Goal: Find specific page/section: Find specific page/section

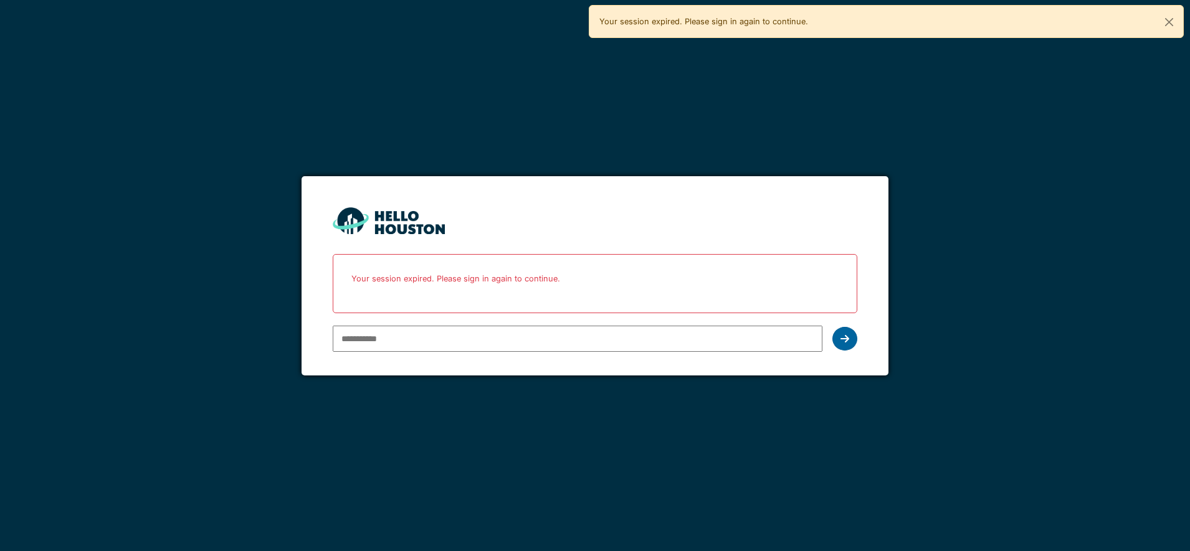
type input "**********"
click at [847, 341] on icon at bounding box center [844, 339] width 9 height 10
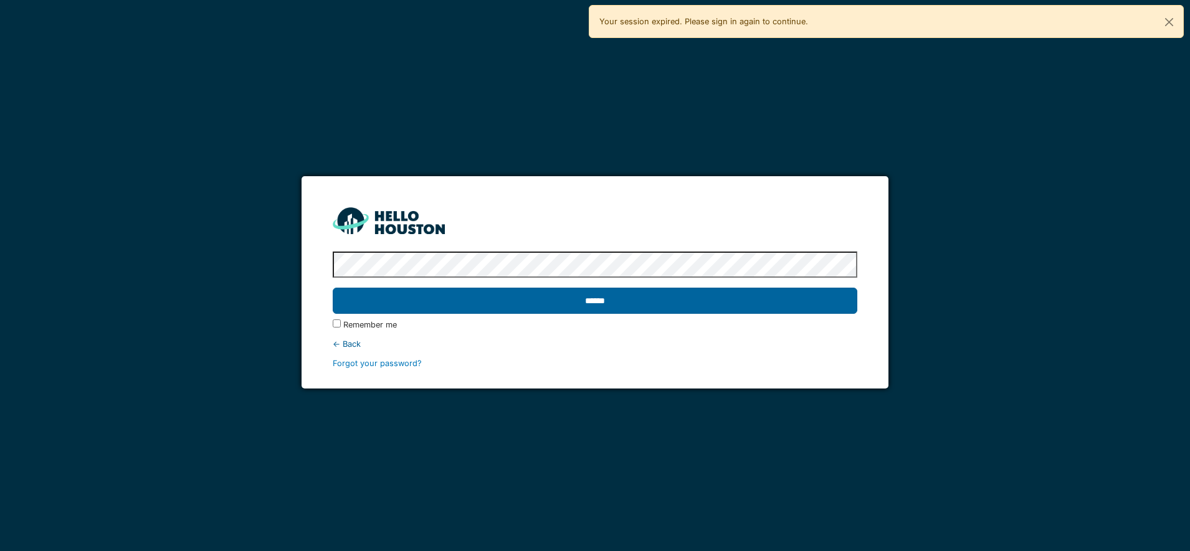
click at [611, 300] on input "******" at bounding box center [595, 301] width 524 height 26
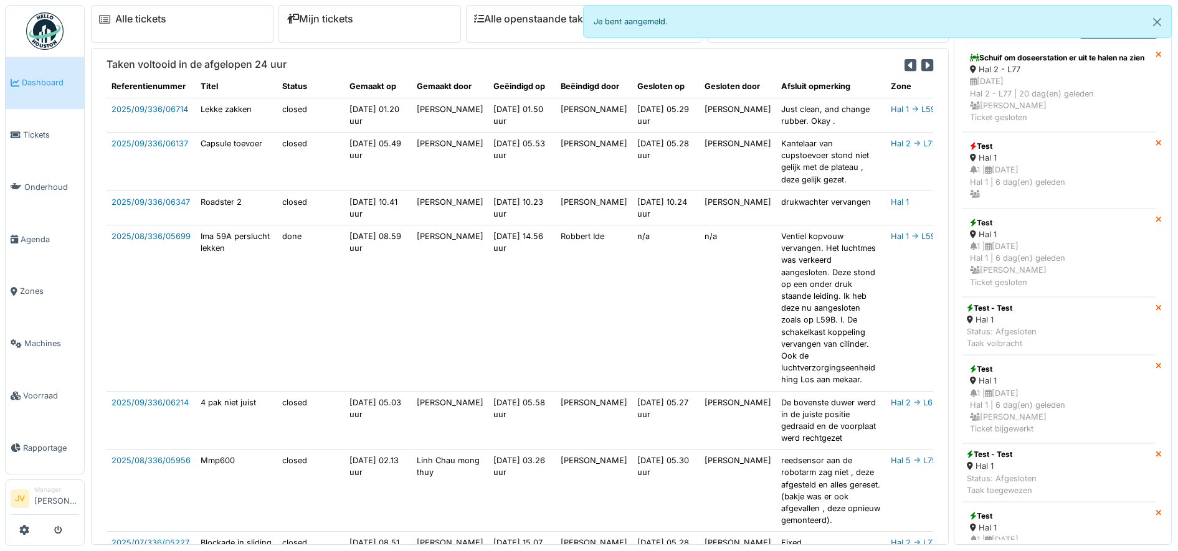
click at [36, 93] on link "Dashboard" at bounding box center [45, 83] width 78 height 52
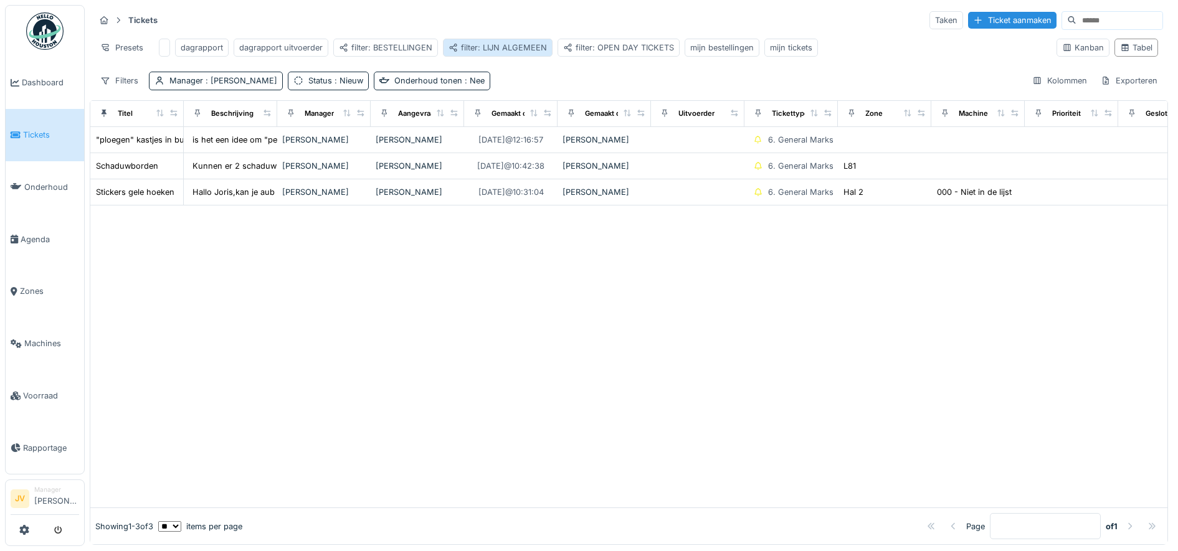
click at [510, 50] on div "filter: LIJN ALGEMEEN" at bounding box center [497, 48] width 98 height 12
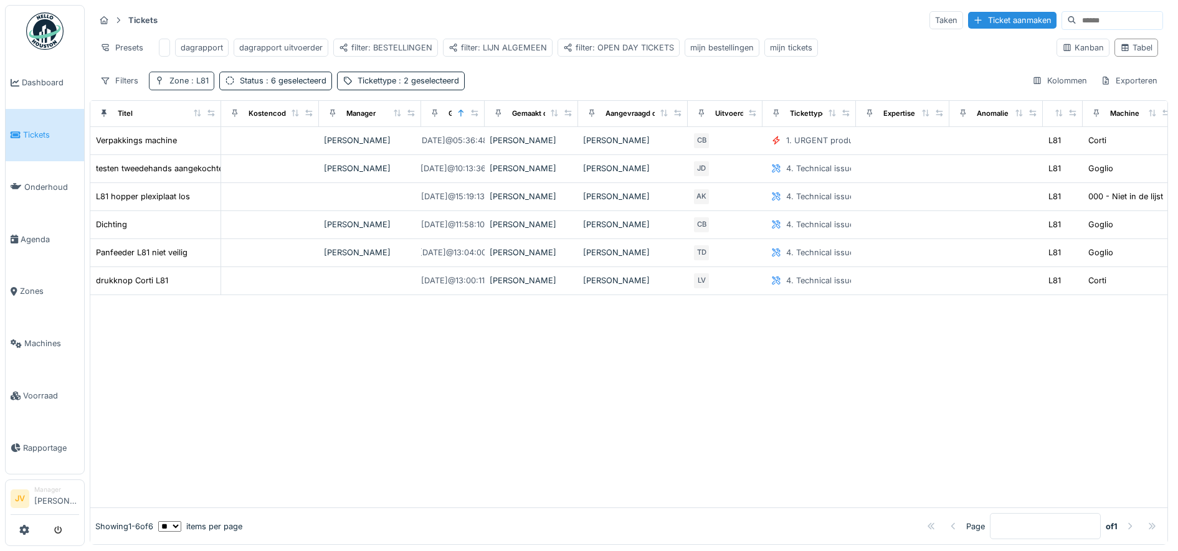
click at [192, 85] on span ": L81" at bounding box center [199, 80] width 20 height 9
click at [183, 145] on icon at bounding box center [181, 147] width 6 height 6
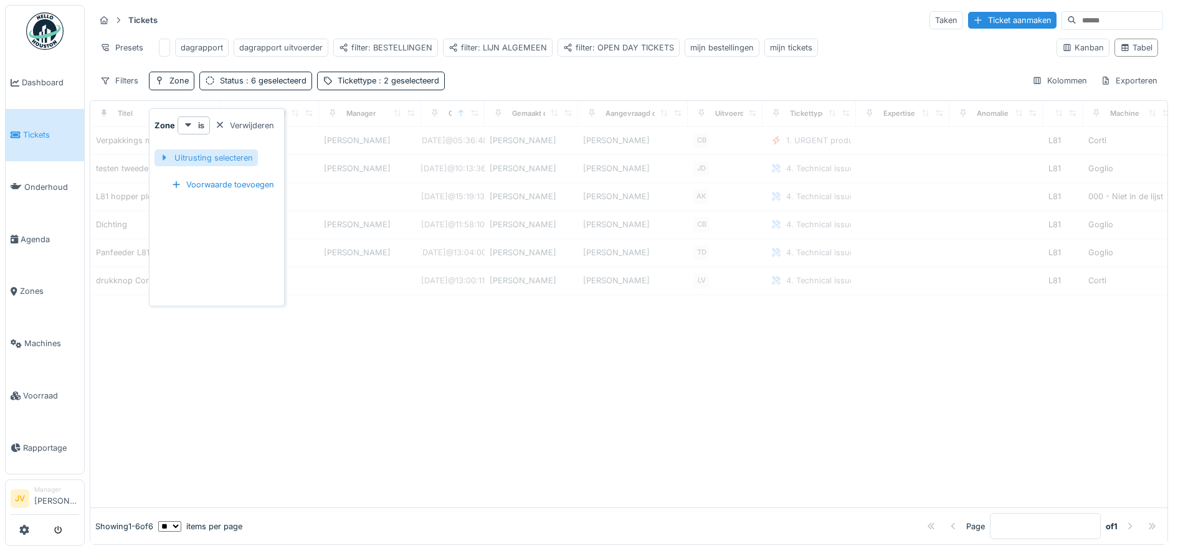
click at [204, 160] on div "Uitrusting selecteren" at bounding box center [205, 157] width 103 height 17
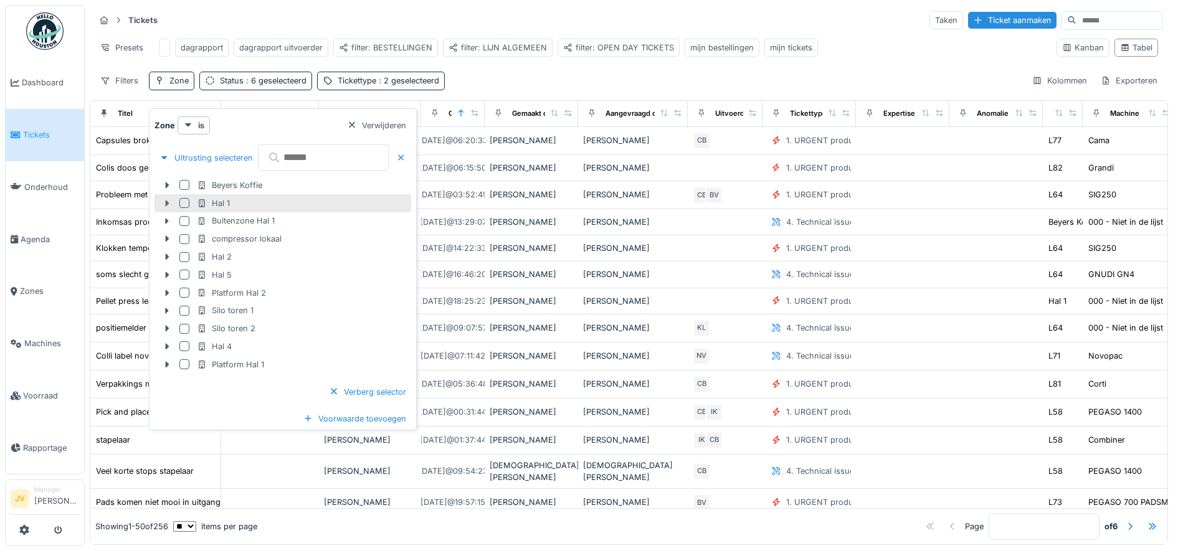
click at [169, 204] on icon at bounding box center [167, 203] width 10 height 8
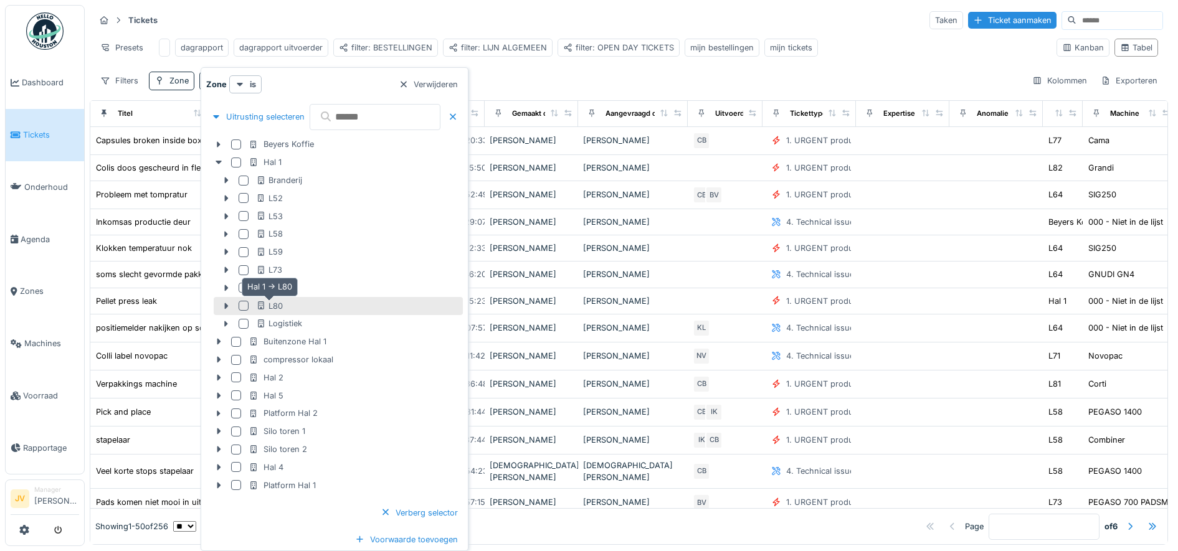
click at [274, 304] on div "L80" at bounding box center [269, 306] width 27 height 12
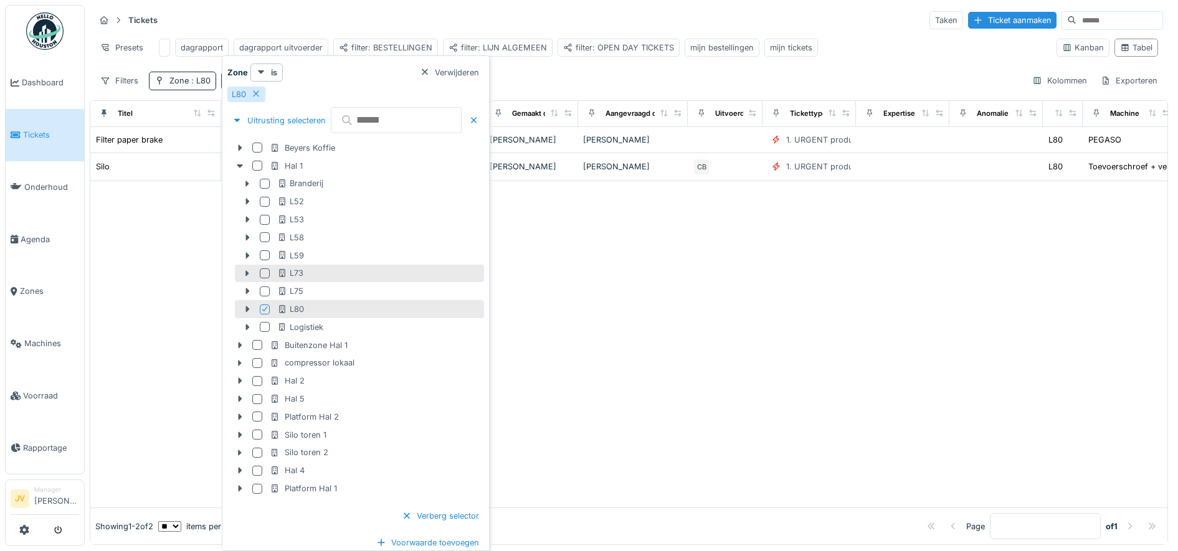
click at [316, 266] on div "L73" at bounding box center [359, 274] width 249 height 18
click at [295, 269] on div "L73" at bounding box center [290, 273] width 26 height 12
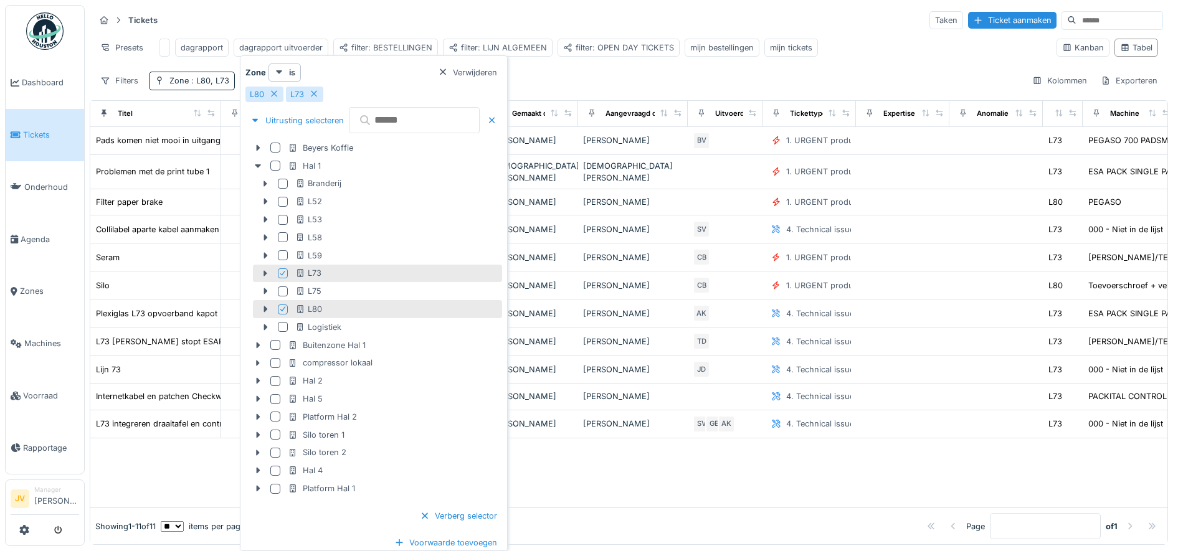
click at [282, 308] on icon at bounding box center [282, 309] width 7 height 6
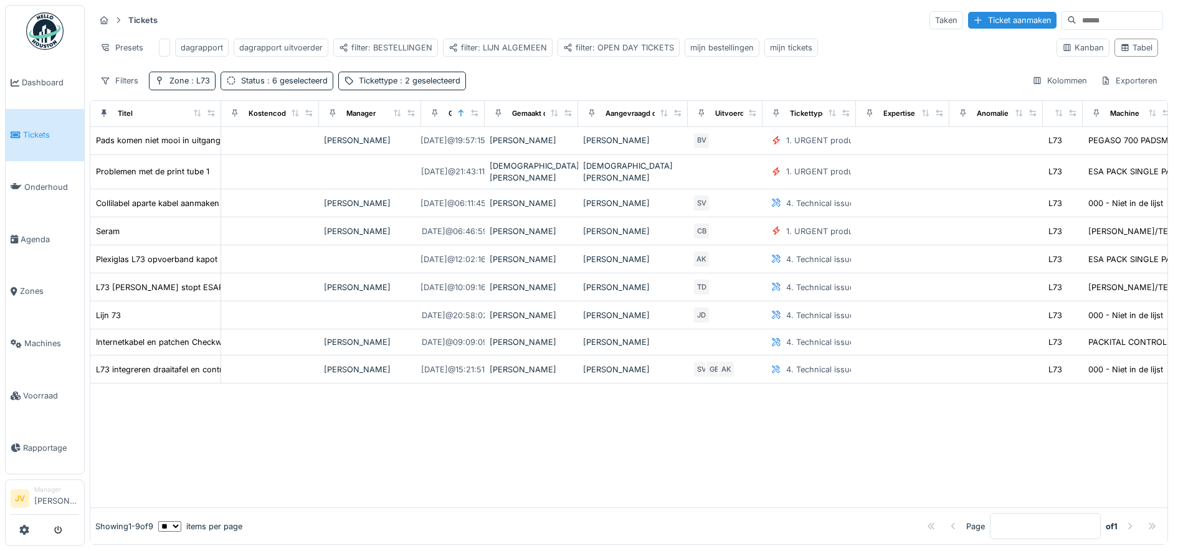
drag, startPoint x: 653, startPoint y: 432, endPoint x: 644, endPoint y: 423, distance: 12.8
click at [653, 432] on div at bounding box center [628, 446] width 1077 height 124
click at [278, 85] on span ": 6 geselecteerd" at bounding box center [296, 80] width 63 height 9
drag, startPoint x: 374, startPoint y: 455, endPoint x: 379, endPoint y: 434, distance: 21.1
click at [376, 450] on div at bounding box center [628, 446] width 1077 height 124
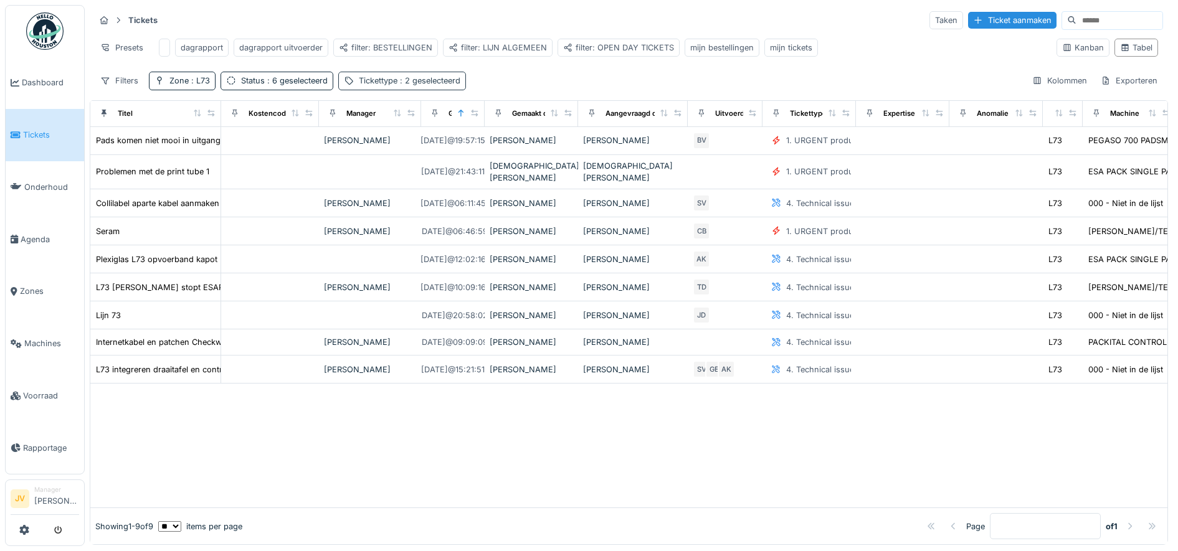
click at [380, 87] on div "Tickettype : 2 geselecteerd" at bounding box center [410, 81] width 102 height 12
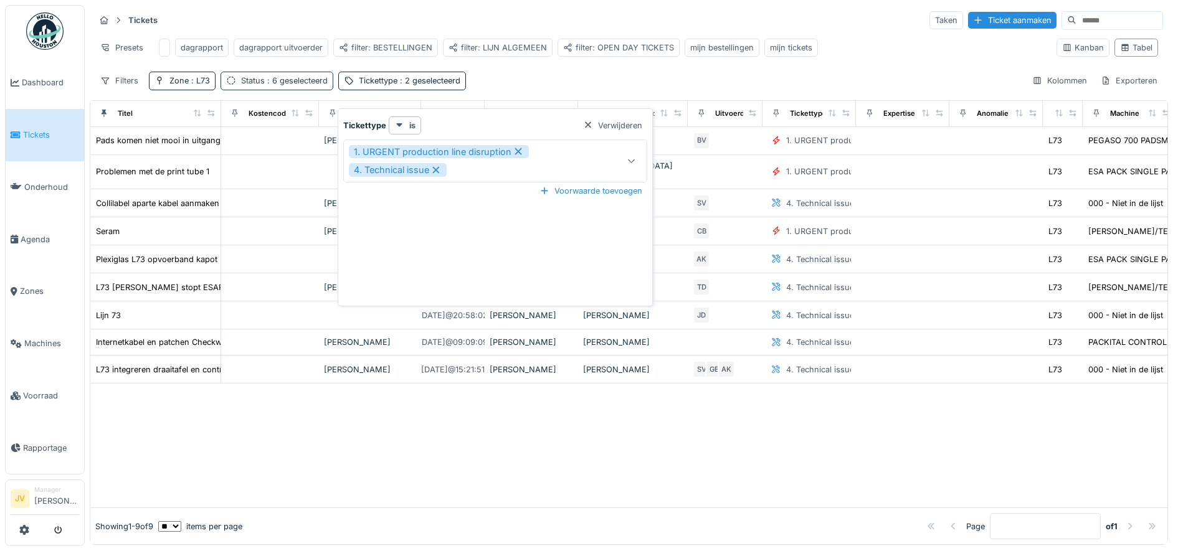
click at [289, 86] on div "Status : 6 geselecteerd" at bounding box center [276, 81] width 113 height 18
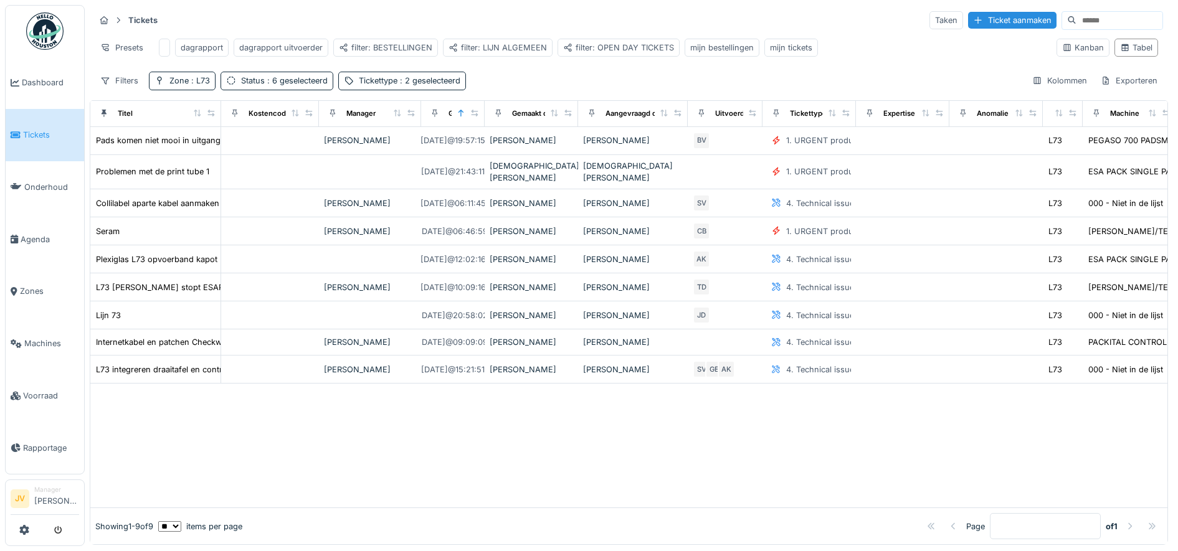
click at [332, 431] on div at bounding box center [628, 446] width 1077 height 124
click at [286, 85] on span ": 6 geselecteerd" at bounding box center [296, 80] width 63 height 9
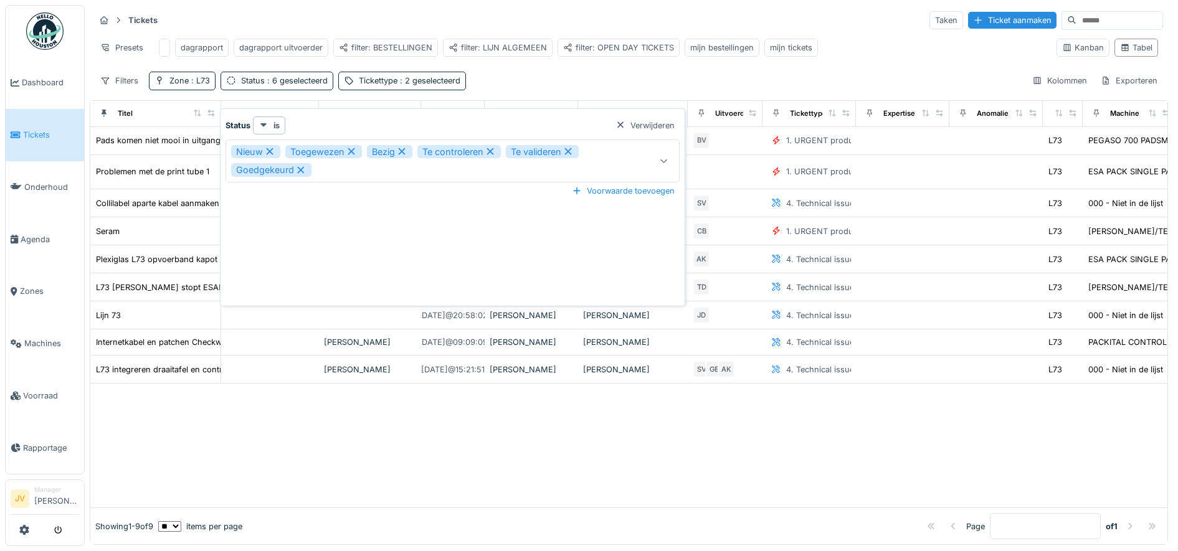
click at [301, 170] on icon at bounding box center [301, 170] width 7 height 7
type input "**********"
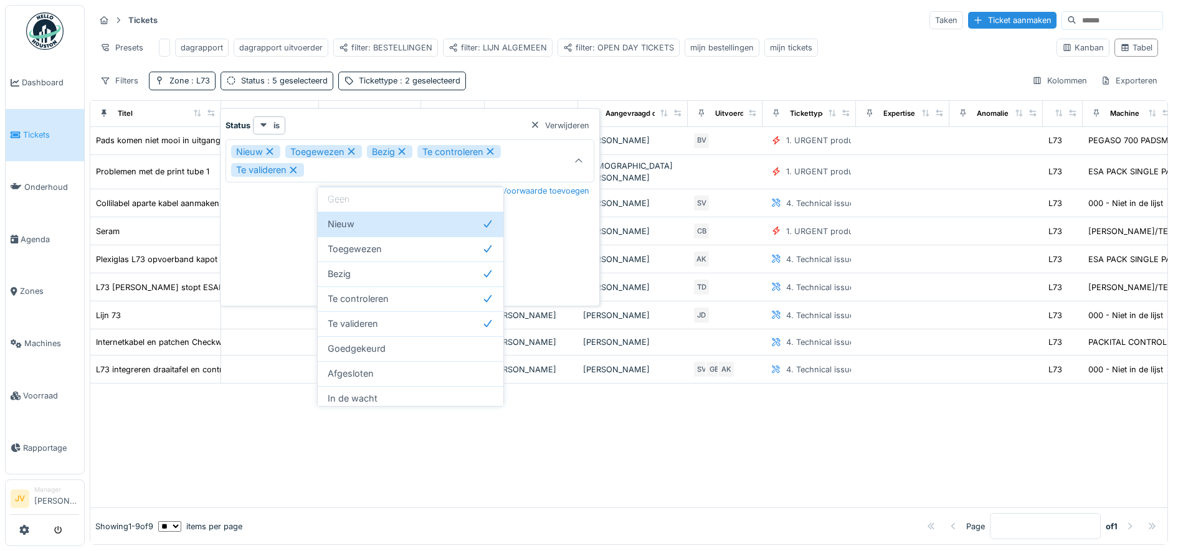
click at [429, 458] on div at bounding box center [628, 446] width 1077 height 124
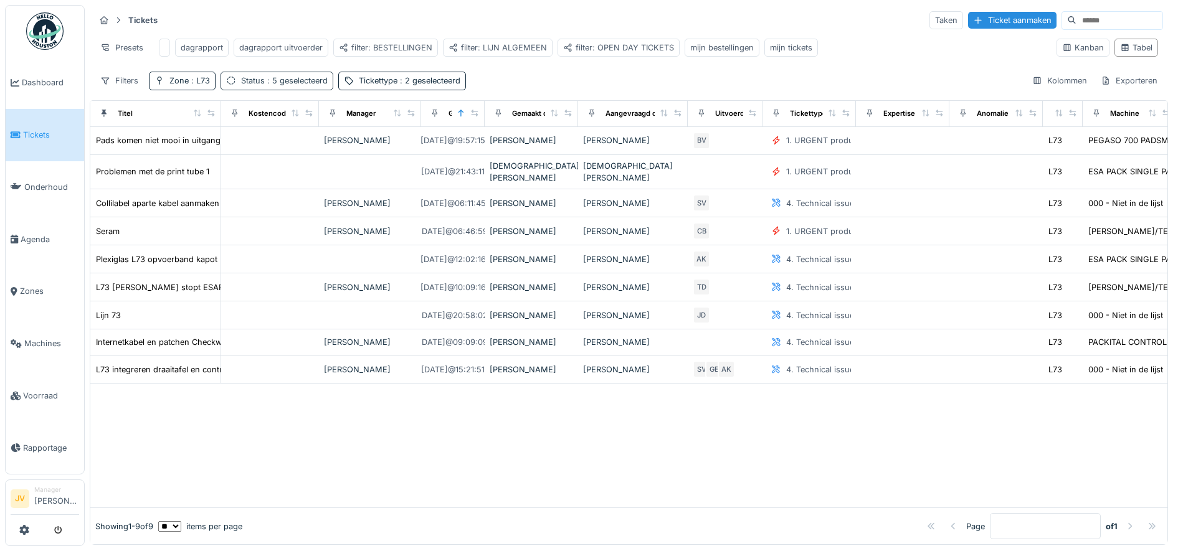
click at [303, 85] on span ": 5 geselecteerd" at bounding box center [296, 80] width 63 height 9
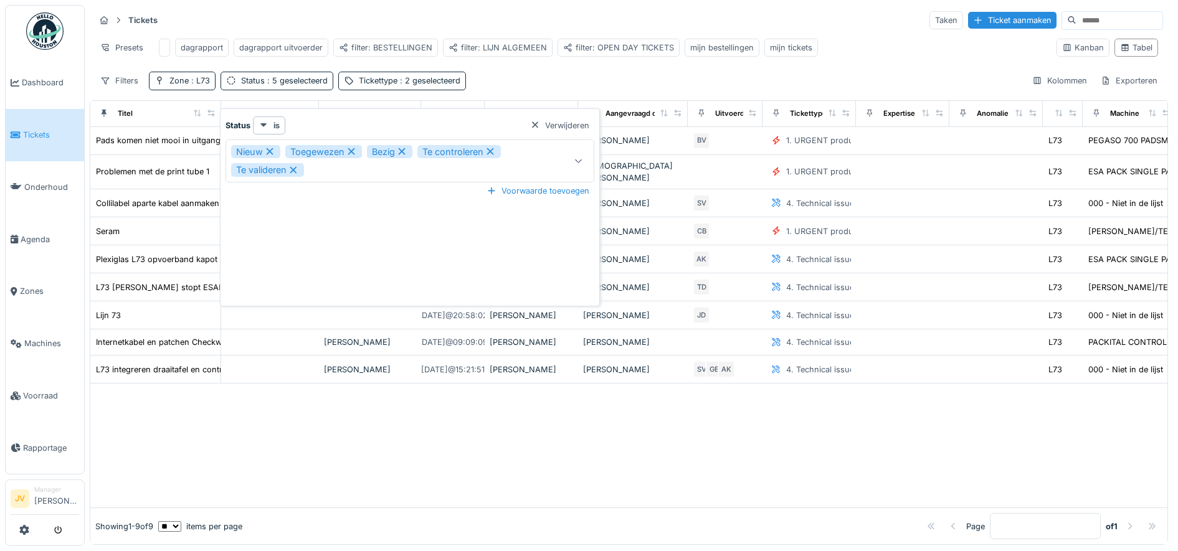
click at [403, 151] on icon at bounding box center [402, 151] width 7 height 7
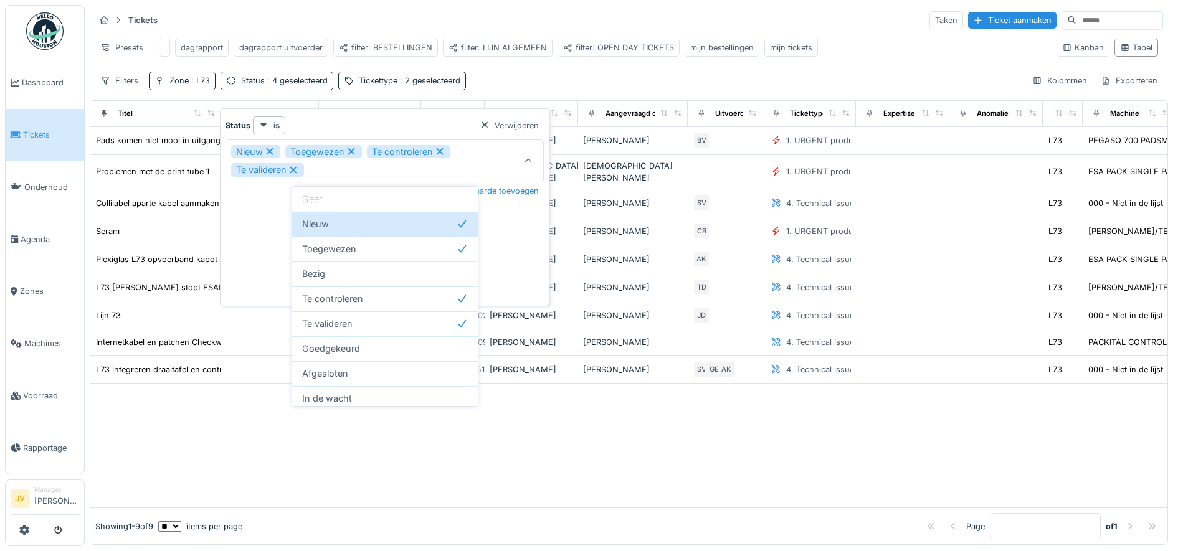
click at [438, 151] on icon at bounding box center [439, 151] width 11 height 9
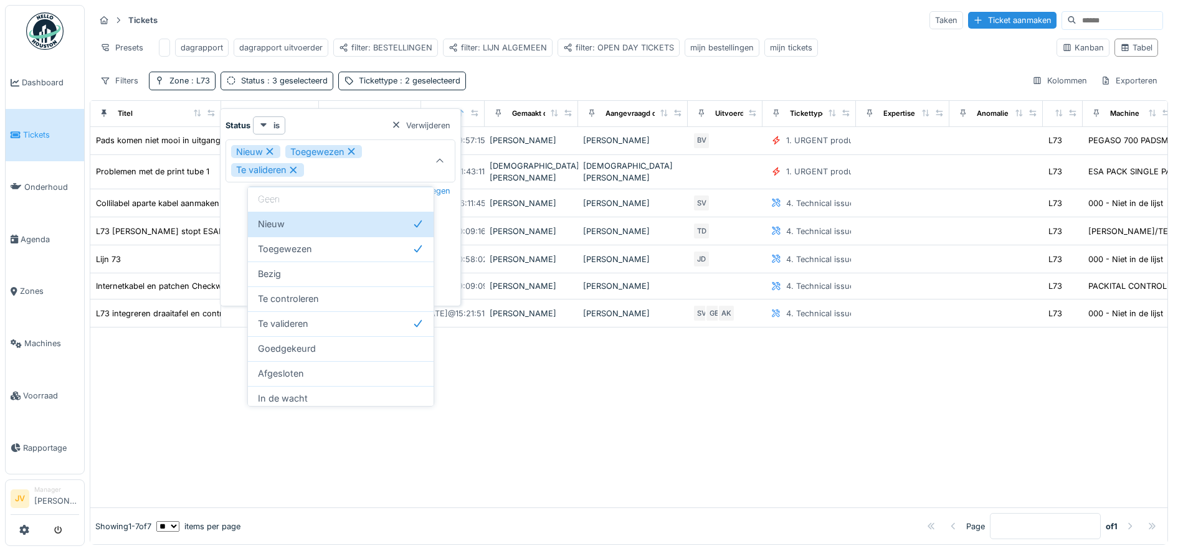
click at [293, 171] on icon at bounding box center [293, 170] width 7 height 7
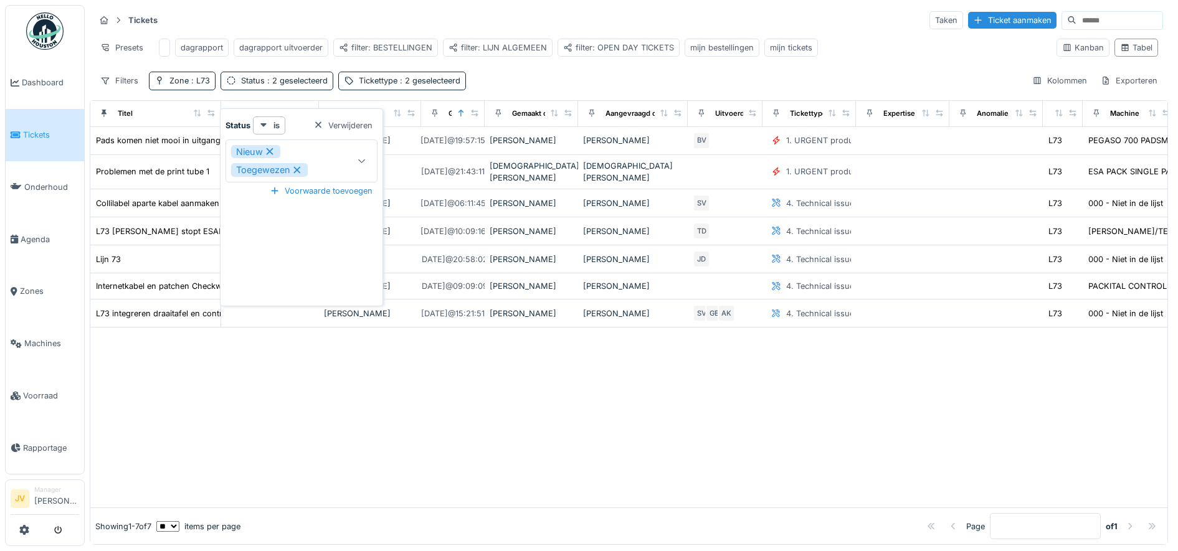
click at [295, 168] on icon at bounding box center [297, 170] width 7 height 7
type input "***"
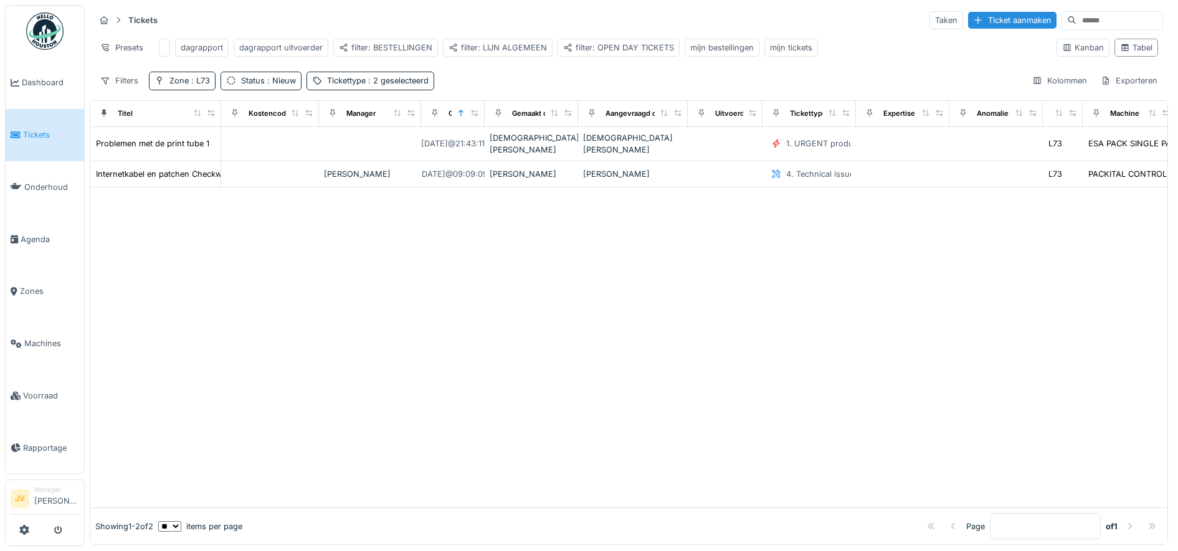
click at [431, 352] on div at bounding box center [628, 347] width 1077 height 320
click at [276, 85] on span ": Nieuw" at bounding box center [280, 80] width 31 height 9
click at [318, 173] on div "Voorwaarde toevoegen" at bounding box center [298, 172] width 113 height 17
click at [343, 207] on icon at bounding box center [339, 205] width 10 height 8
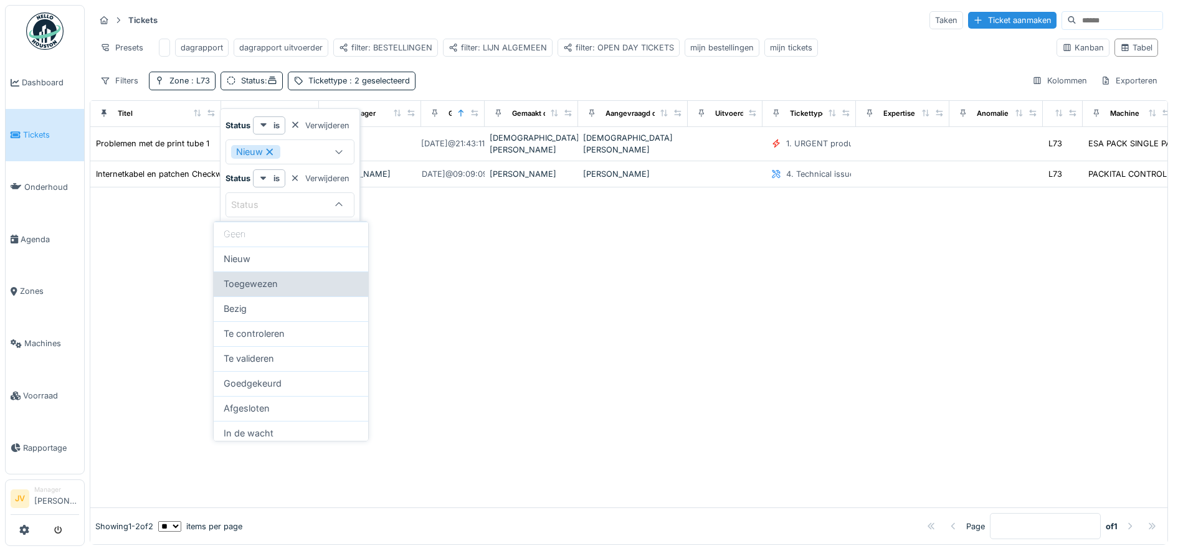
click at [291, 290] on div "Toegewezen" at bounding box center [291, 284] width 135 height 14
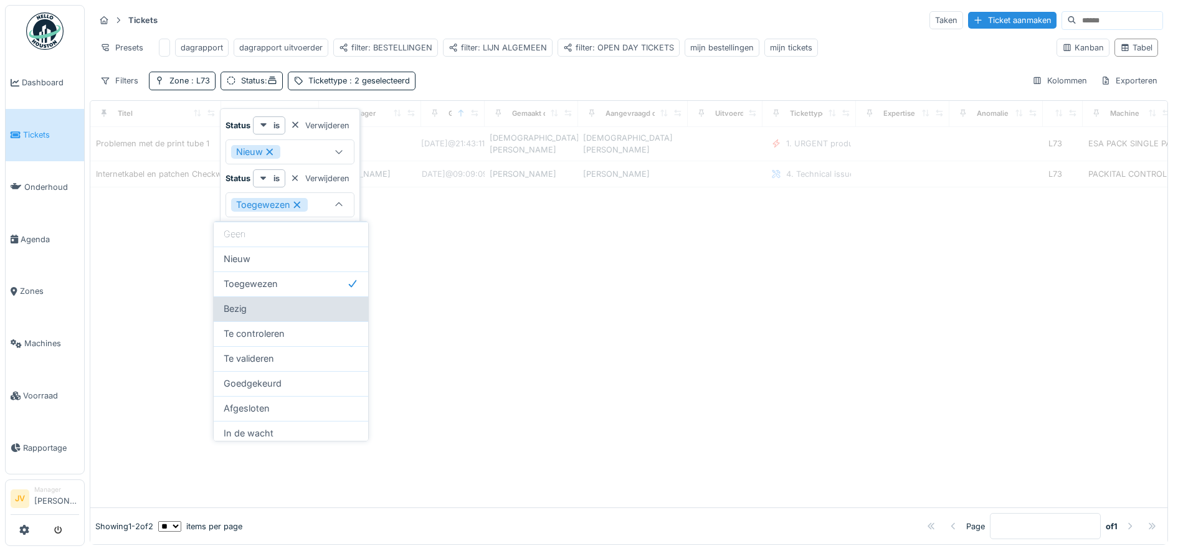
click at [277, 305] on div "Bezig" at bounding box center [291, 309] width 135 height 14
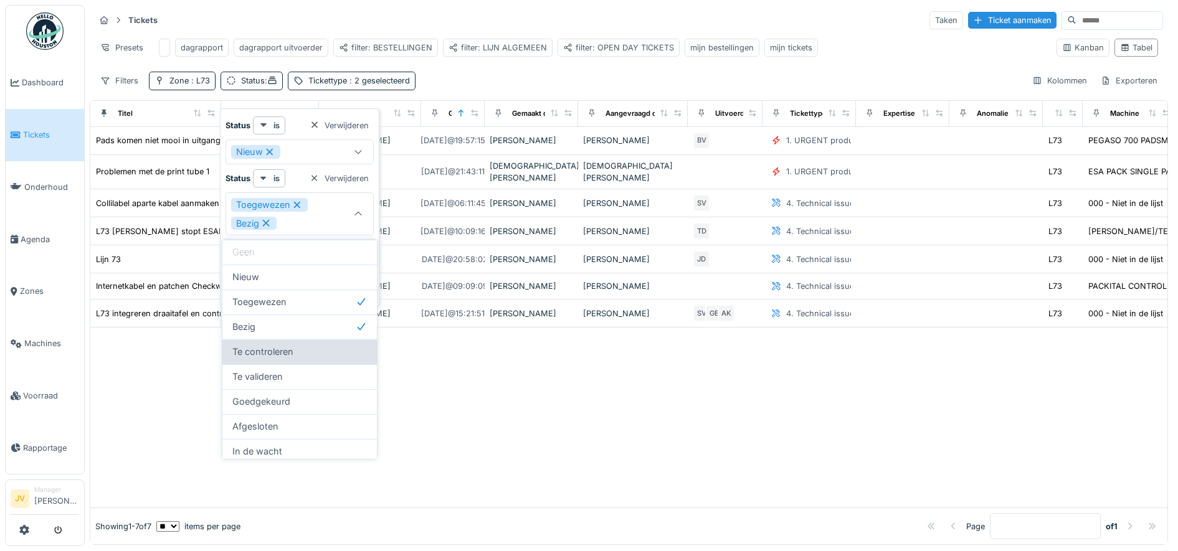
click at [288, 354] on span "Te controleren" at bounding box center [262, 352] width 61 height 14
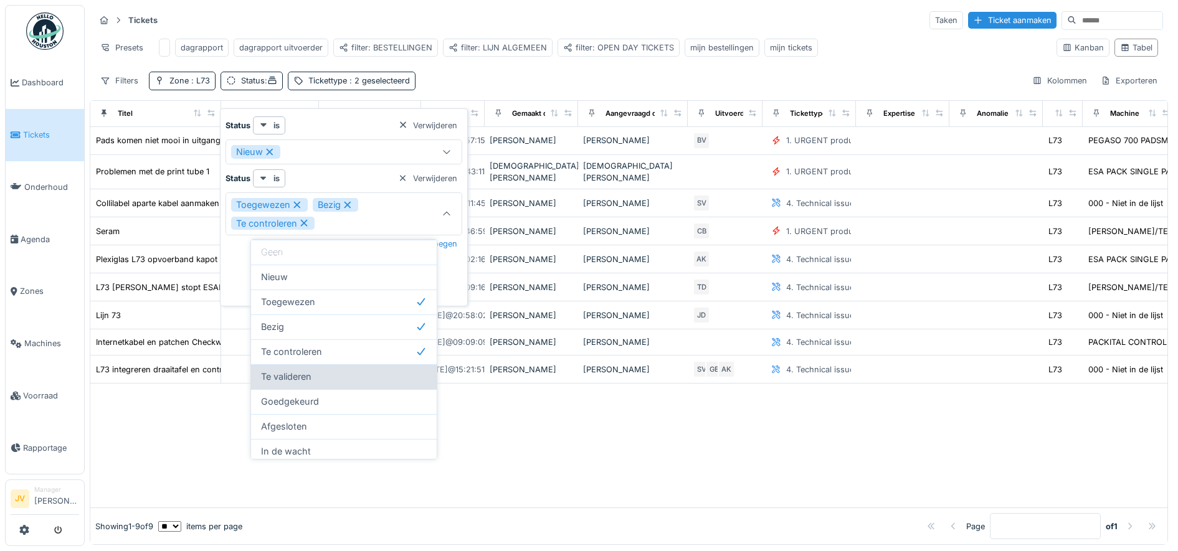
click at [308, 378] on span "Te valideren" at bounding box center [286, 377] width 50 height 14
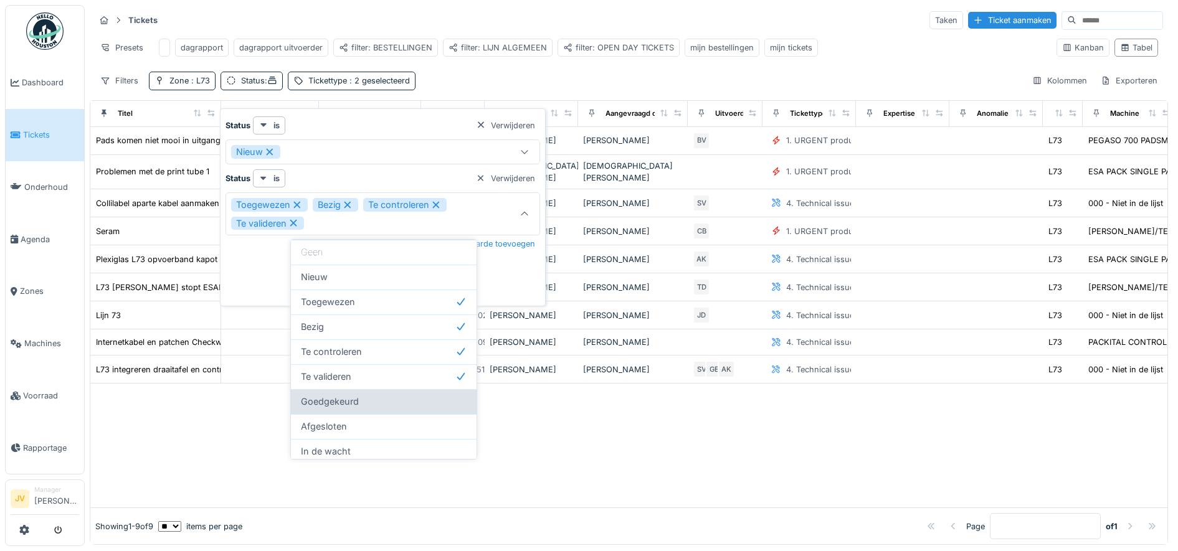
click at [369, 405] on div "Goedgekeurd" at bounding box center [384, 402] width 166 height 14
type input "**********"
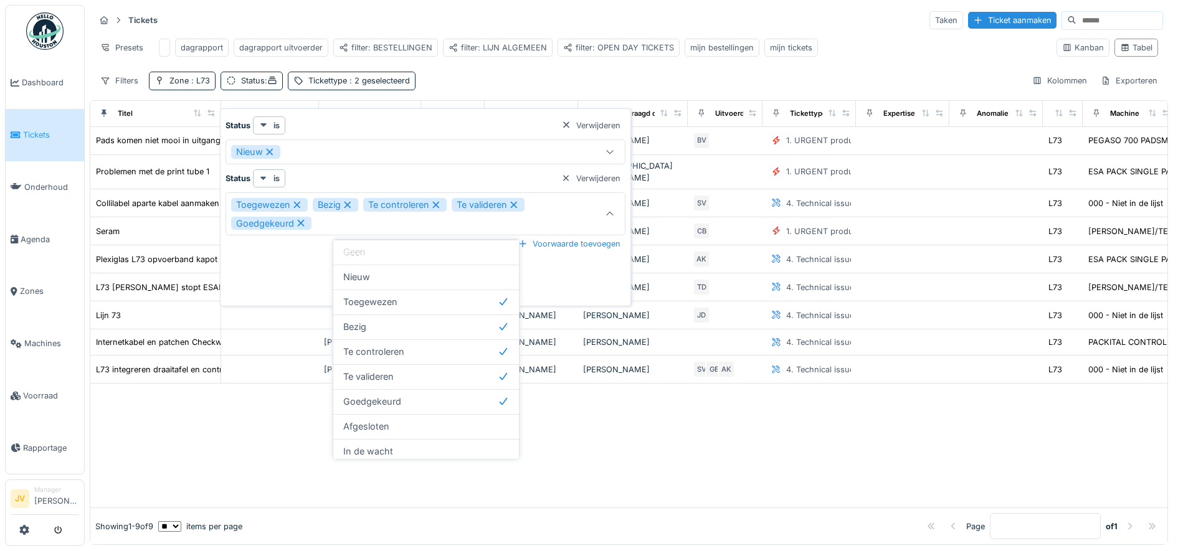
click at [254, 452] on div at bounding box center [628, 446] width 1077 height 124
